Goal: Task Accomplishment & Management: Manage account settings

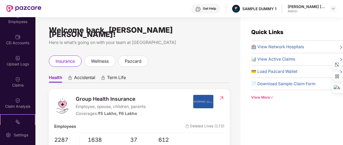
scroll to position [78, 0]
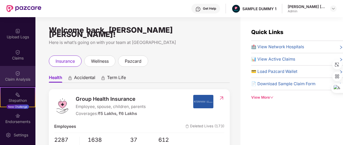
click at [18, 77] on div "Claim Analysis" at bounding box center [17, 79] width 35 height 5
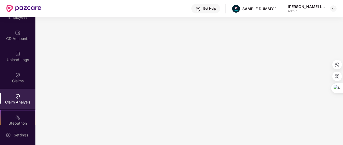
scroll to position [0, 0]
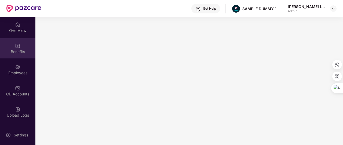
click at [21, 44] on div "Benefits" at bounding box center [17, 48] width 35 height 20
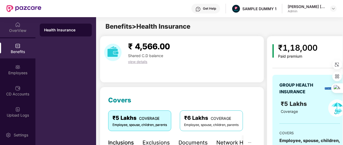
click at [16, 23] on img at bounding box center [17, 24] width 5 height 5
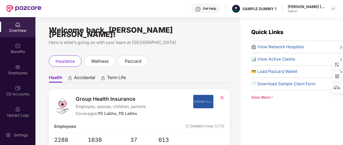
scroll to position [17, 0]
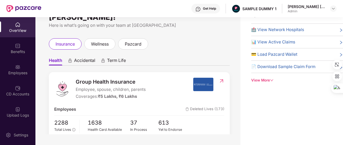
click at [261, 80] on div "View More" at bounding box center [297, 81] width 92 height 6
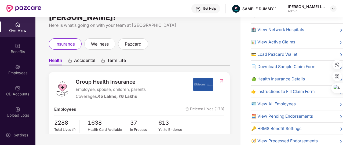
scroll to position [23, 0]
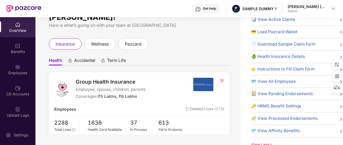
click at [275, 105] on span "🔑 HRMS Benefit Settings" at bounding box center [276, 106] width 50 height 6
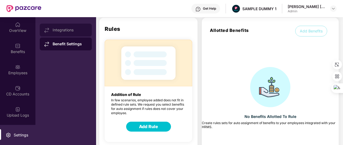
click at [69, 29] on div "Integrations" at bounding box center [70, 30] width 35 height 4
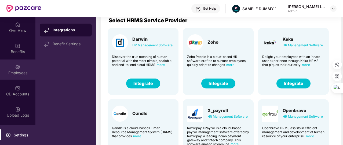
click at [16, 78] on div "Employees" at bounding box center [17, 70] width 35 height 20
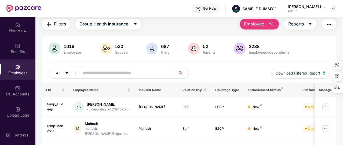
scroll to position [0, 0]
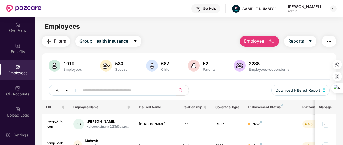
click at [262, 41] on span "Employee" at bounding box center [254, 41] width 20 height 7
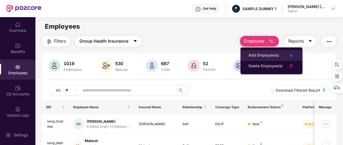
click at [266, 51] on li "Add Employee(s)" at bounding box center [272, 55] width 62 height 11
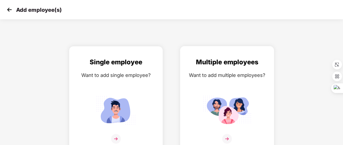
click at [197, 78] on div "Want to add multiple employees?" at bounding box center [227, 75] width 83 height 8
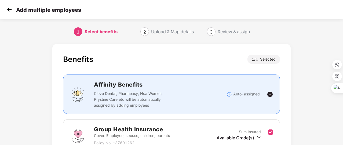
scroll to position [71, 0]
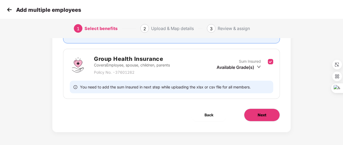
click at [267, 114] on button "Next" at bounding box center [262, 115] width 36 height 13
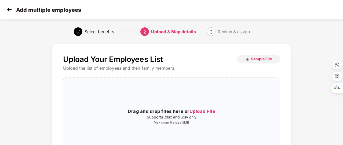
scroll to position [38, 0]
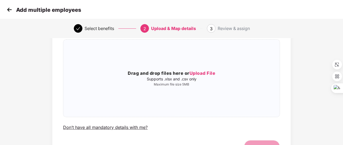
click at [9, 12] on img at bounding box center [9, 10] width 8 height 8
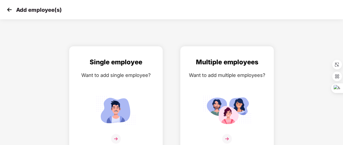
click at [9, 12] on img at bounding box center [9, 10] width 8 height 8
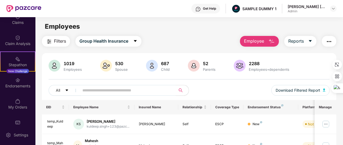
scroll to position [116, 0]
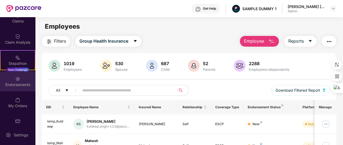
click at [26, 84] on div "Endorsements" at bounding box center [17, 84] width 35 height 5
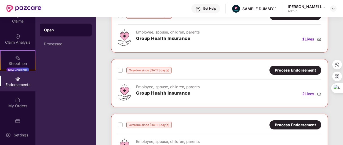
scroll to position [152, 0]
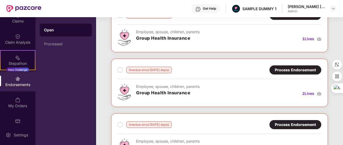
click at [80, 43] on div "Processed" at bounding box center [66, 44] width 44 height 4
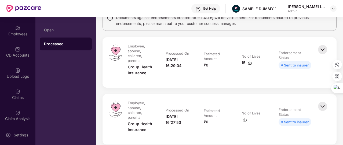
scroll to position [39, 0]
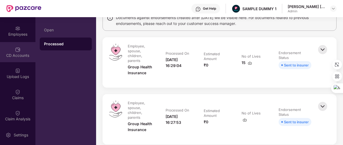
click at [23, 59] on div "CD Accounts" at bounding box center [17, 52] width 35 height 20
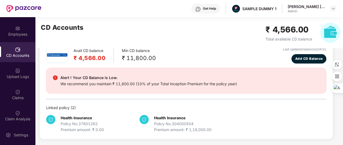
scroll to position [3, 0]
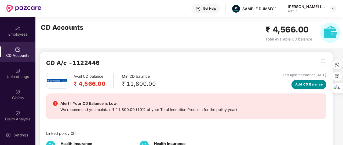
click at [315, 87] on span "Add CD Balance" at bounding box center [310, 84] width 28 height 5
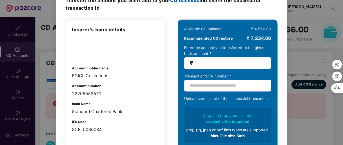
scroll to position [39, 0]
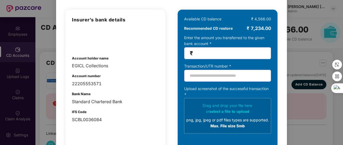
click at [304, 74] on div "100% SECURE Transfer the amount you want add to your CD balance and share the s…" at bounding box center [171, 72] width 343 height 145
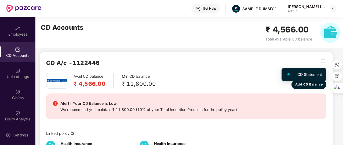
click at [321, 62] on img "button" at bounding box center [323, 63] width 7 height 7
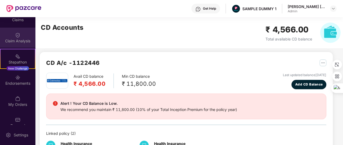
scroll to position [117, 0]
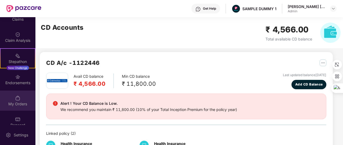
click at [24, 106] on div "My Orders" at bounding box center [17, 104] width 35 height 5
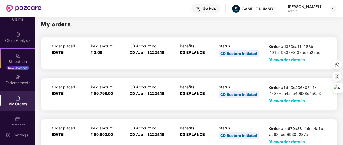
click at [281, 60] on span "View order details" at bounding box center [287, 59] width 36 height 5
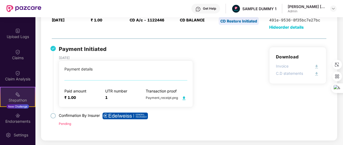
scroll to position [78, 0]
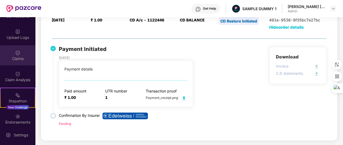
click at [19, 51] on div "Claims" at bounding box center [17, 55] width 35 height 20
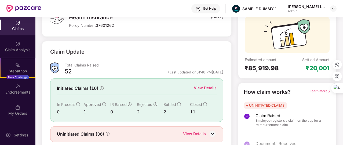
scroll to position [49, 0]
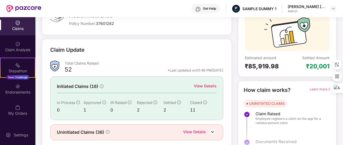
click at [208, 86] on div "View Details" at bounding box center [205, 86] width 23 height 6
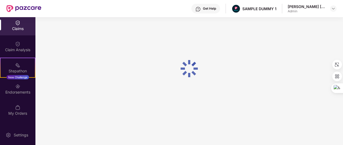
scroll to position [0, 0]
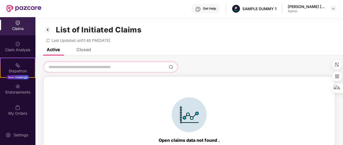
click at [81, 65] on input at bounding box center [107, 67] width 119 height 6
click at [49, 29] on img at bounding box center [48, 29] width 9 height 9
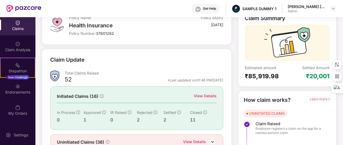
scroll to position [64, 0]
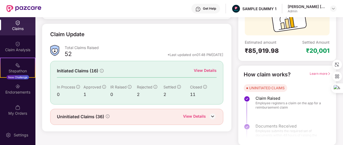
click at [192, 117] on div "View Details" at bounding box center [194, 117] width 23 height 7
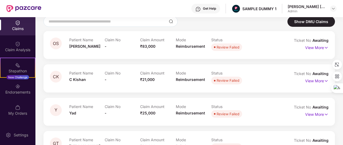
scroll to position [0, 0]
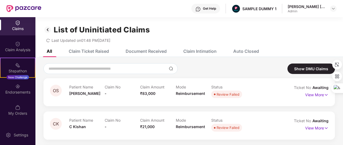
click at [149, 51] on div "Document Received" at bounding box center [146, 51] width 41 height 5
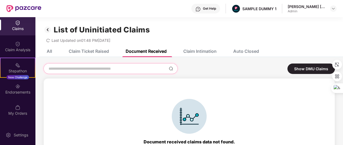
click at [115, 68] on input at bounding box center [107, 69] width 119 height 6
click at [48, 30] on img at bounding box center [48, 29] width 9 height 9
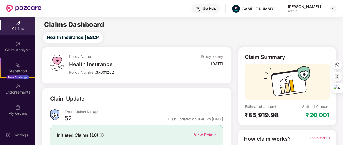
scroll to position [64, 0]
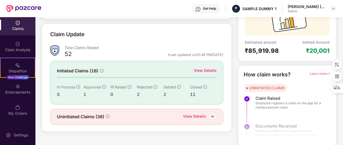
click at [205, 69] on div "View Details" at bounding box center [205, 71] width 23 height 6
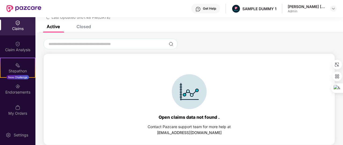
click at [90, 26] on div "Closed" at bounding box center [84, 26] width 15 height 5
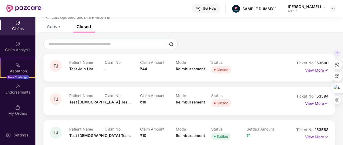
drag, startPoint x: 341, startPoint y: 70, endPoint x: 334, endPoint y: 69, distance: 7.6
click at [334, 69] on div at bounding box center [338, 76] width 10 height 57
click at [308, 71] on p "View More" at bounding box center [316, 69] width 23 height 7
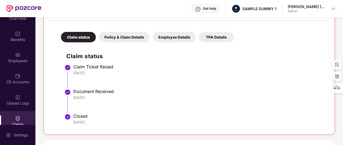
scroll to position [0, 0]
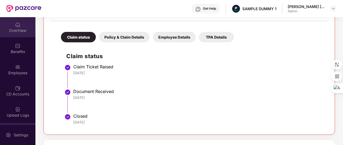
click at [13, 30] on div "OverView" at bounding box center [17, 30] width 35 height 5
